Goal: Transaction & Acquisition: Purchase product/service

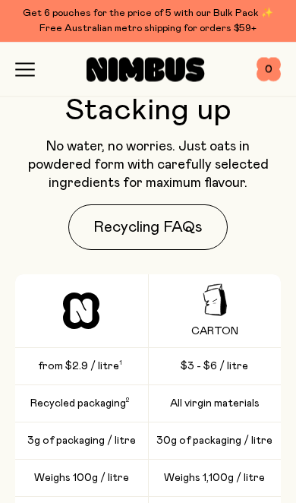
scroll to position [3187, 0]
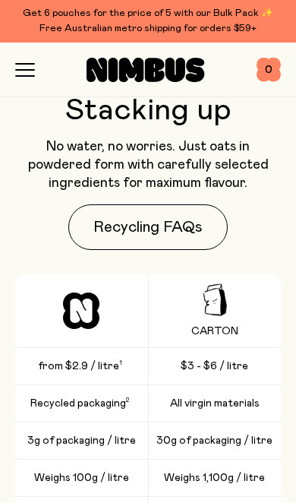
click at [16, 67] on icon "button" at bounding box center [25, 70] width 20 height 14
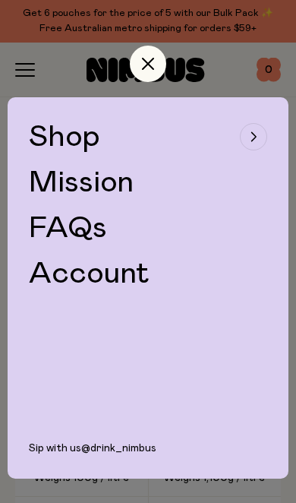
click at [52, 138] on span "Shop" at bounding box center [64, 137] width 71 height 30
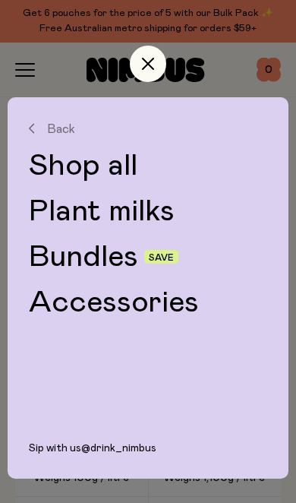
click at [63, 253] on link "Bundles" at bounding box center [83, 257] width 109 height 30
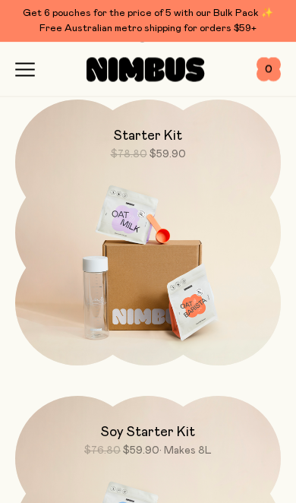
scroll to position [132, 0]
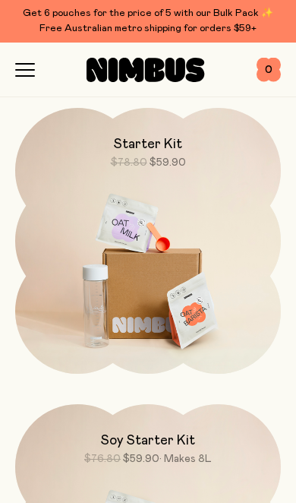
click at [114, 279] on img at bounding box center [148, 264] width 266 height 312
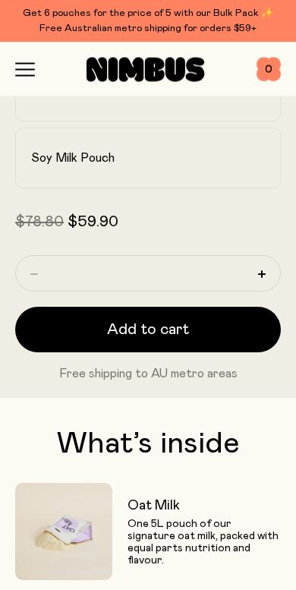
scroll to position [776, 0]
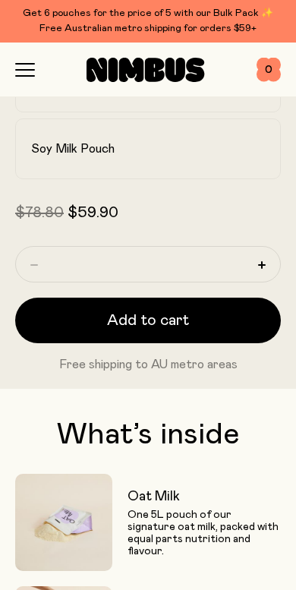
click at [68, 317] on button "Add to cart" at bounding box center [148, 321] width 266 height 46
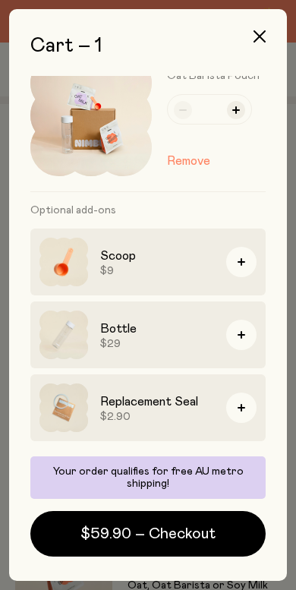
scroll to position [36, 0]
click at [251, 39] on button "button" at bounding box center [260, 36] width 36 height 36
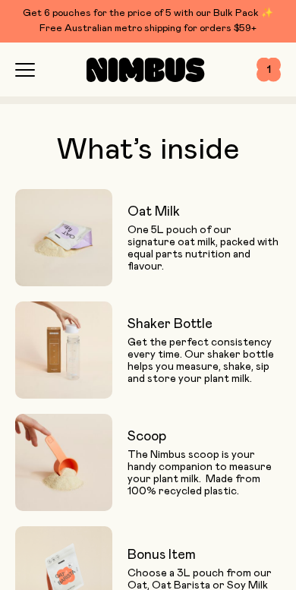
click at [30, 76] on icon "button" at bounding box center [25, 76] width 18 height 0
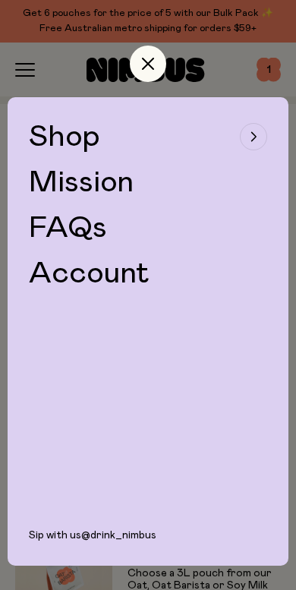
click at [80, 274] on link "Account" at bounding box center [89, 273] width 121 height 30
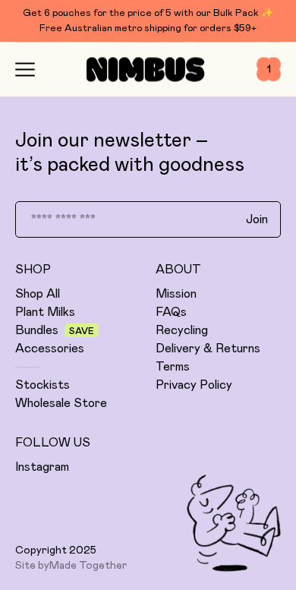
scroll to position [547, 0]
click at [34, 288] on link "Shop All" at bounding box center [37, 293] width 45 height 15
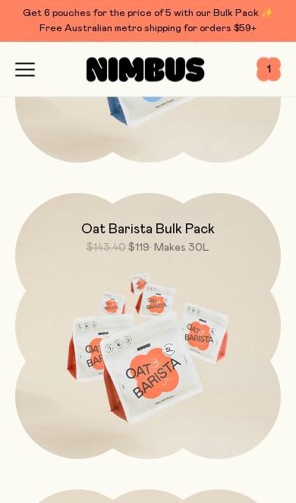
scroll to position [2779, 0]
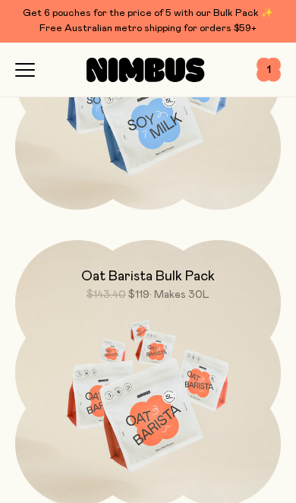
click at [268, 67] on span "1" at bounding box center [269, 70] width 24 height 24
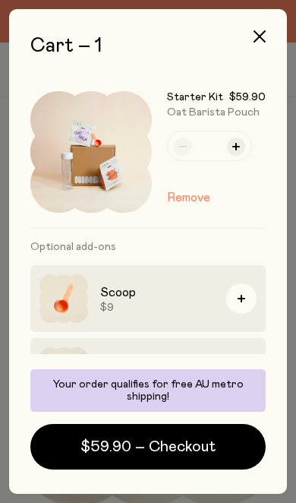
click at [239, 147] on icon "button" at bounding box center [236, 147] width 8 height 8
